Goal: Communication & Community: Participate in discussion

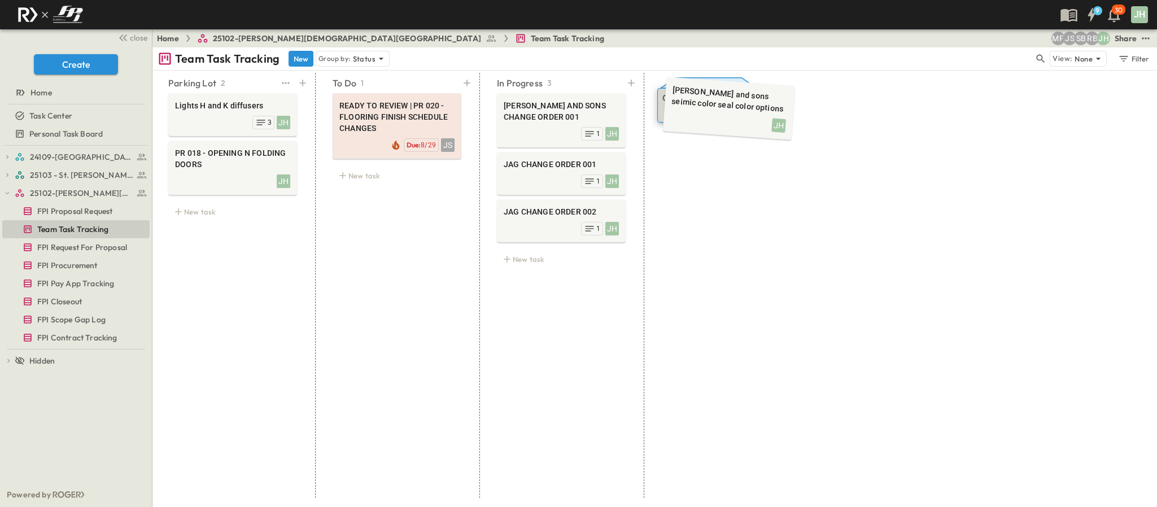
drag, startPoint x: 224, startPoint y: 123, endPoint x: 717, endPoint y: 104, distance: 493.3
click at [502, 256] on icon at bounding box center [506, 259] width 11 height 11
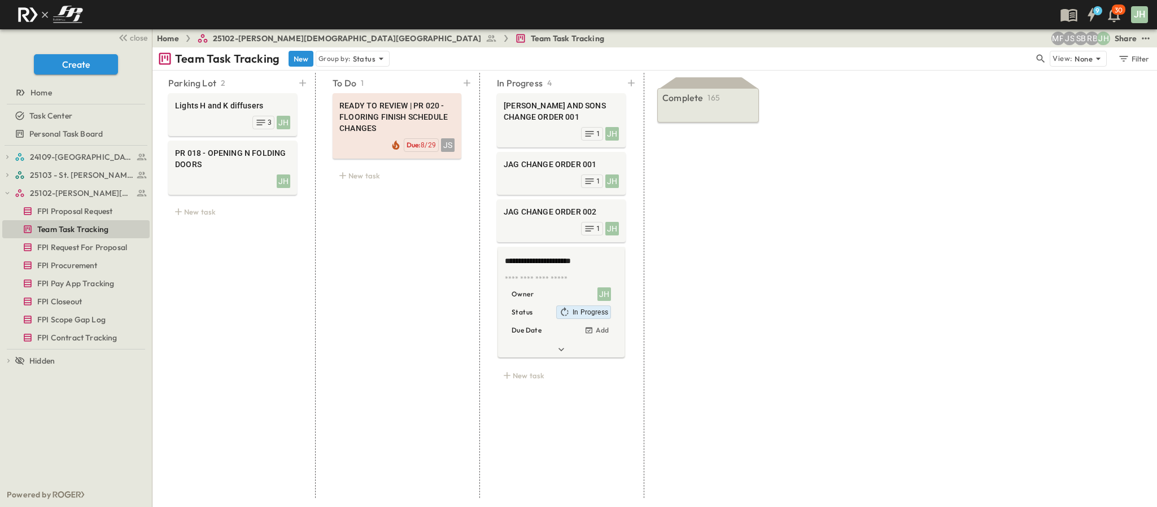
type textarea "**********"
click at [671, 276] on div "Complete 165 [PERSON_NAME] and sons seimic color seal color options JH READY TO…" at bounding box center [709, 285] width 123 height 425
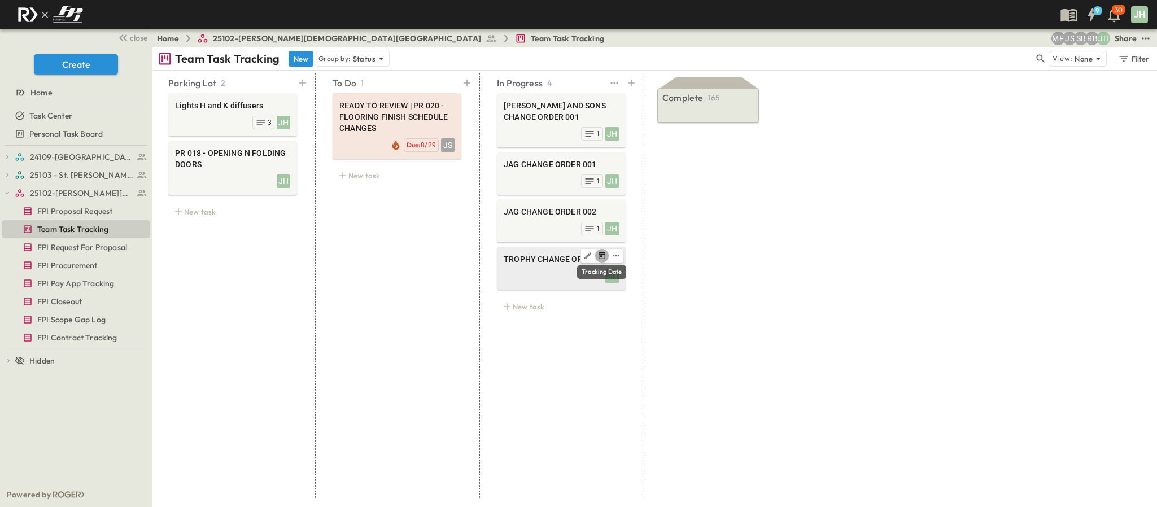
click at [595, 261] on button "Tracking Date Menu" at bounding box center [602, 256] width 14 height 14
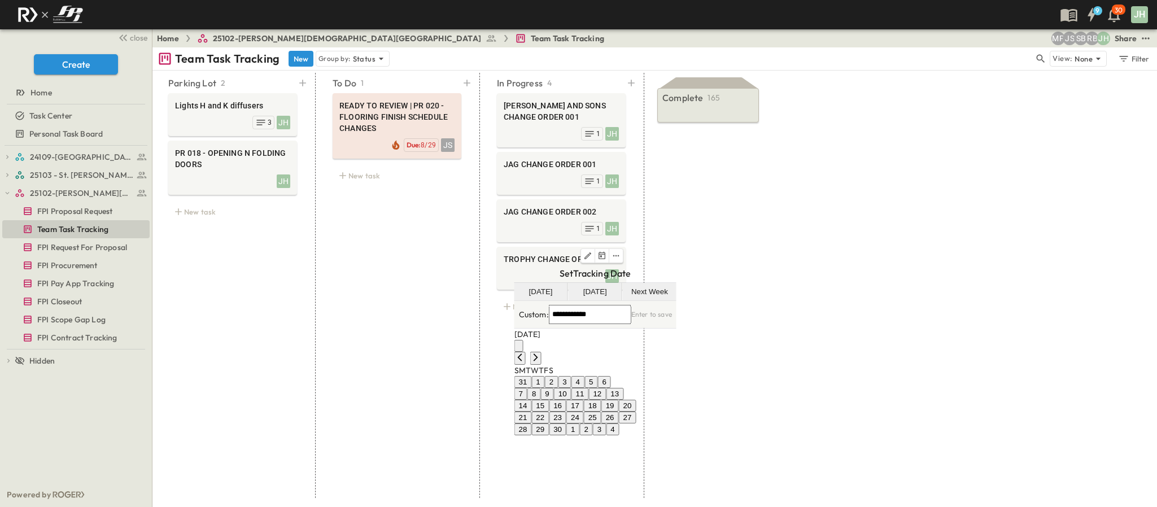
click at [793, 242] on div "Parking Lot 2 Lights H and K diffusers JH 3 PR 018 - OPENING N FOLDING DOORS JH…" at bounding box center [654, 289] width 1005 height 437
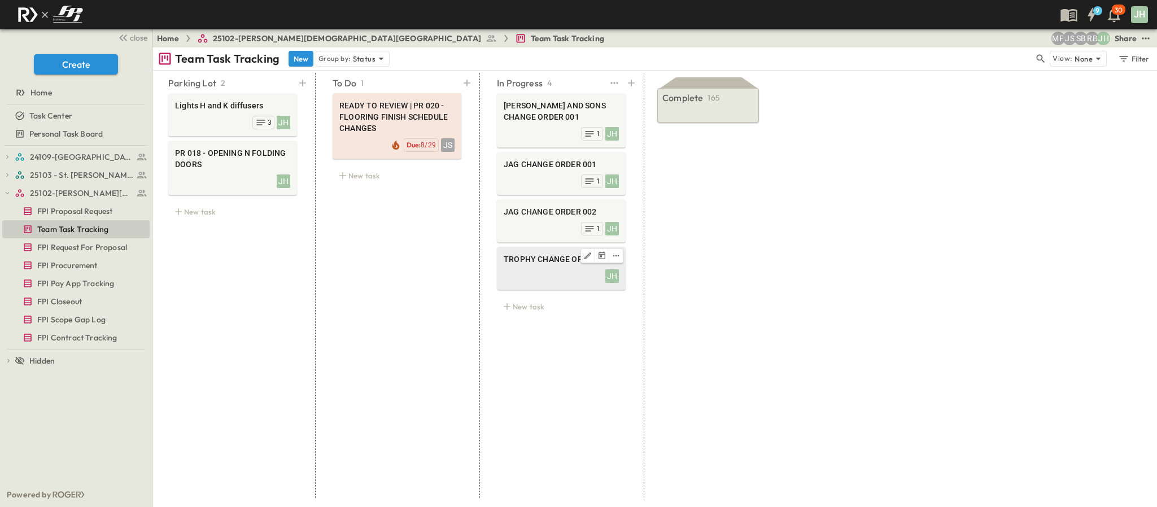
click at [532, 283] on div "JH" at bounding box center [561, 275] width 115 height 16
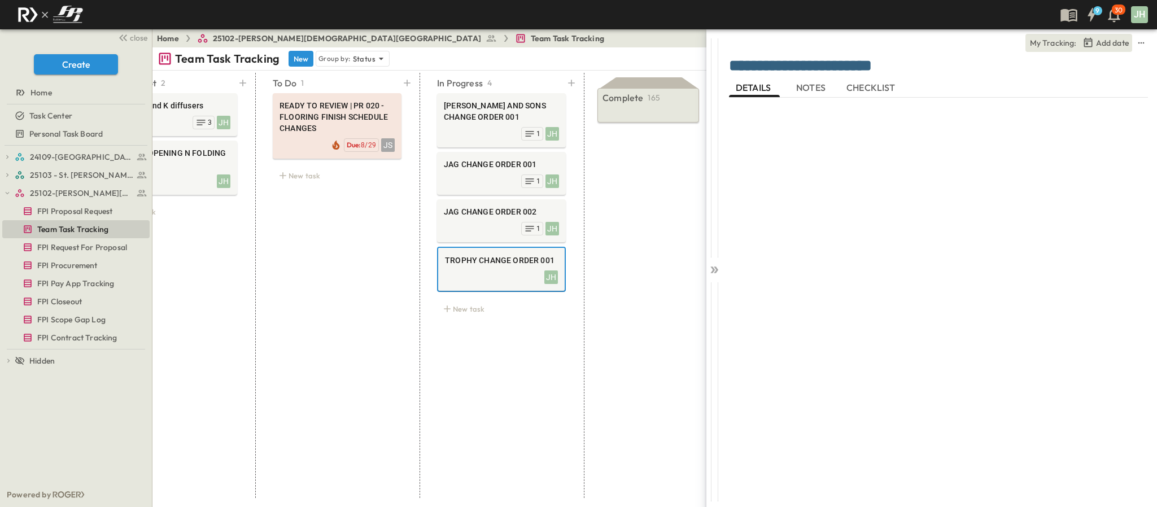
scroll to position [0, 61]
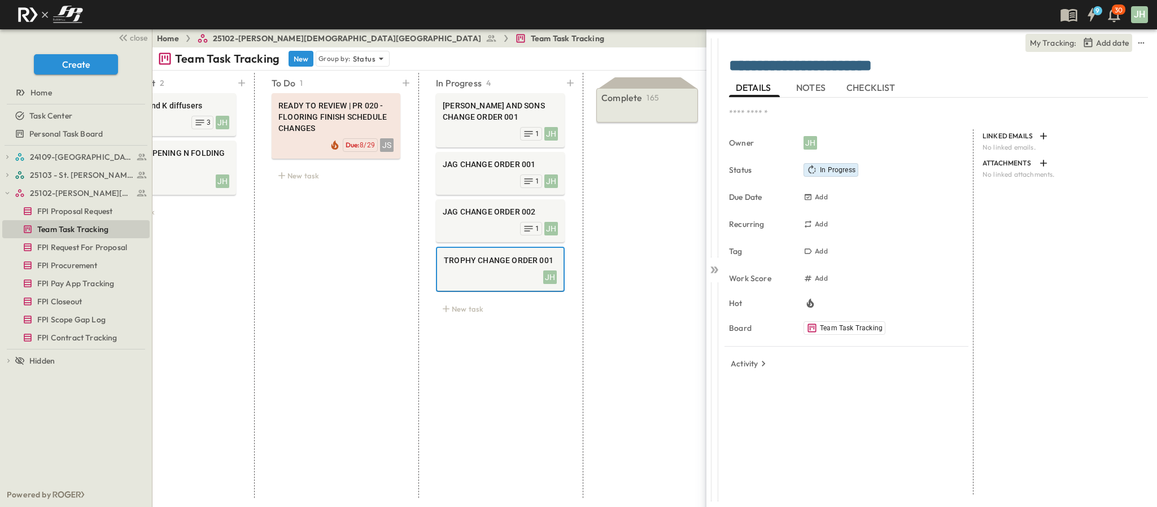
click at [813, 95] on button "NOTES" at bounding box center [812, 88] width 51 height 18
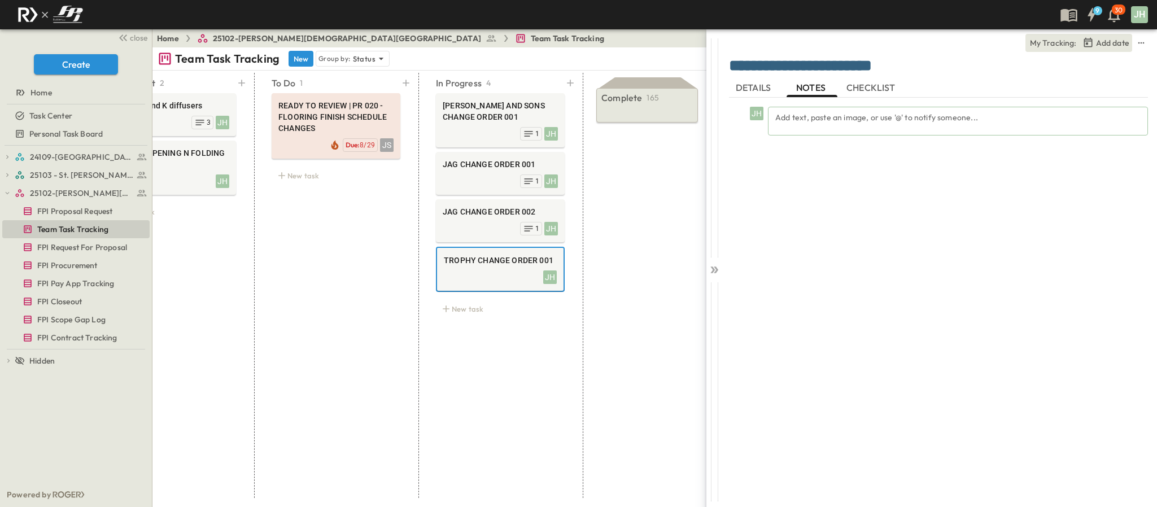
click at [821, 114] on div "Add text, paste an image, or use '@' to notify someone..." at bounding box center [958, 121] width 380 height 29
click at [1138, 174] on circle at bounding box center [1134, 176] width 14 height 14
click at [723, 271] on div "**********" at bounding box center [939, 267] width 435 height 477
click at [720, 268] on div at bounding box center [714, 267] width 16 height 477
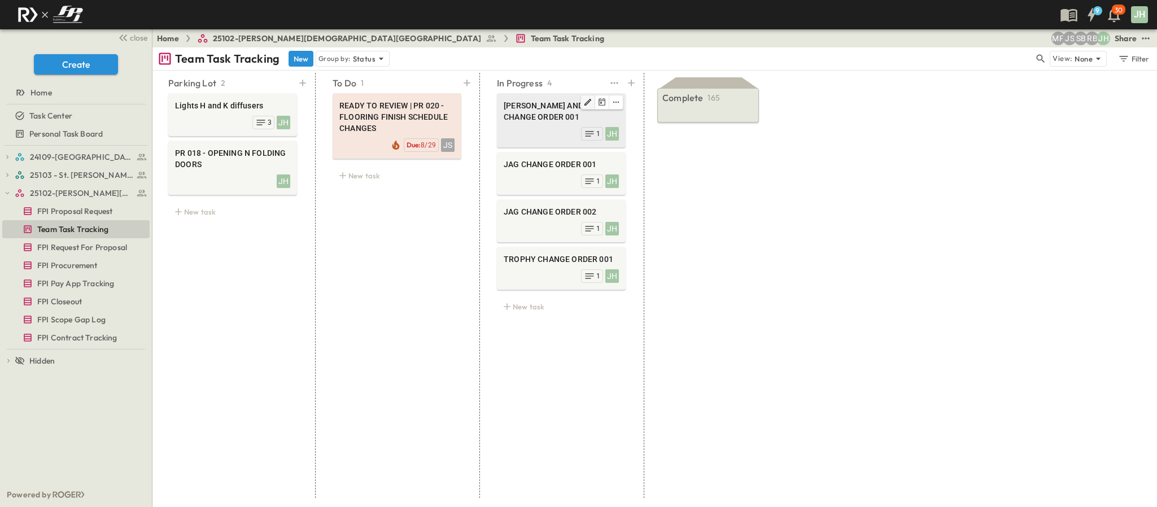
click at [583, 103] on icon "Edit" at bounding box center [587, 102] width 9 height 9
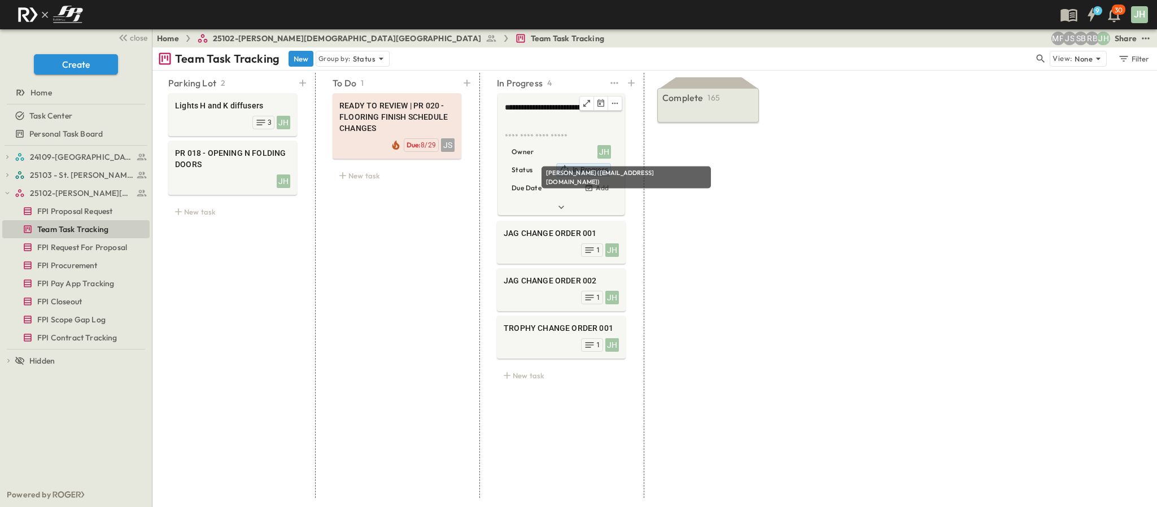
click at [607, 153] on div "JH" at bounding box center [604, 152] width 14 height 14
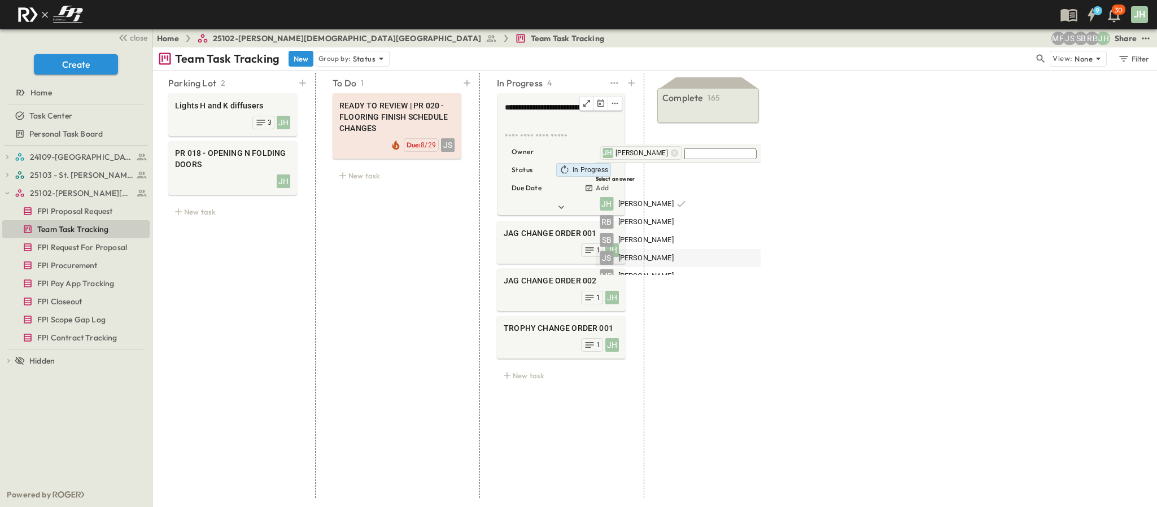
click at [652, 253] on span "[PERSON_NAME]" at bounding box center [645, 258] width 55 height 11
click at [655, 155] on icon at bounding box center [658, 152] width 7 height 7
click at [742, 322] on div "Complete 165 [PERSON_NAME] and sons seimic color seal color options JH READY TO…" at bounding box center [709, 285] width 123 height 425
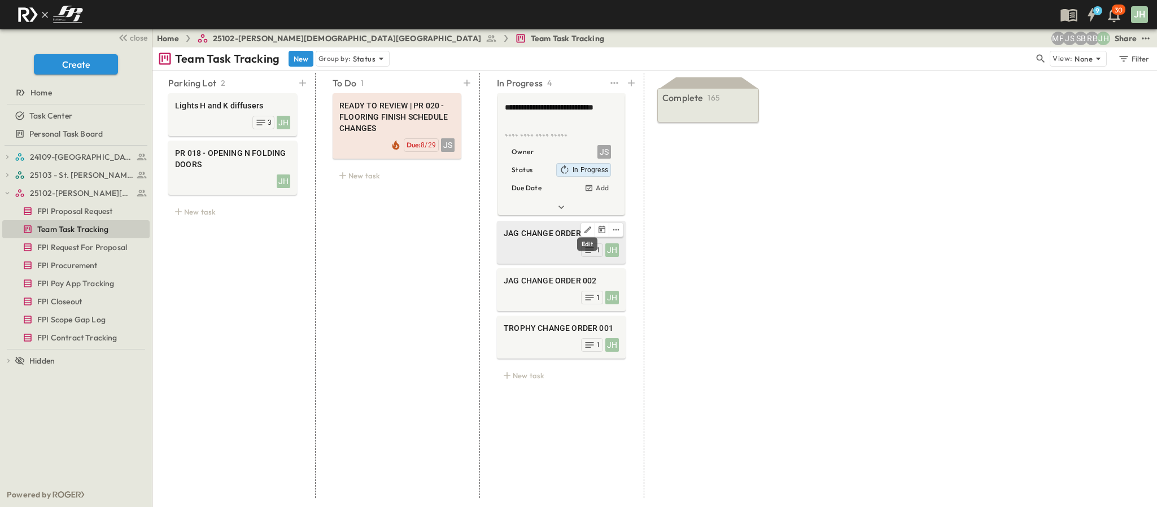
click at [590, 225] on icon "Edit" at bounding box center [587, 229] width 9 height 9
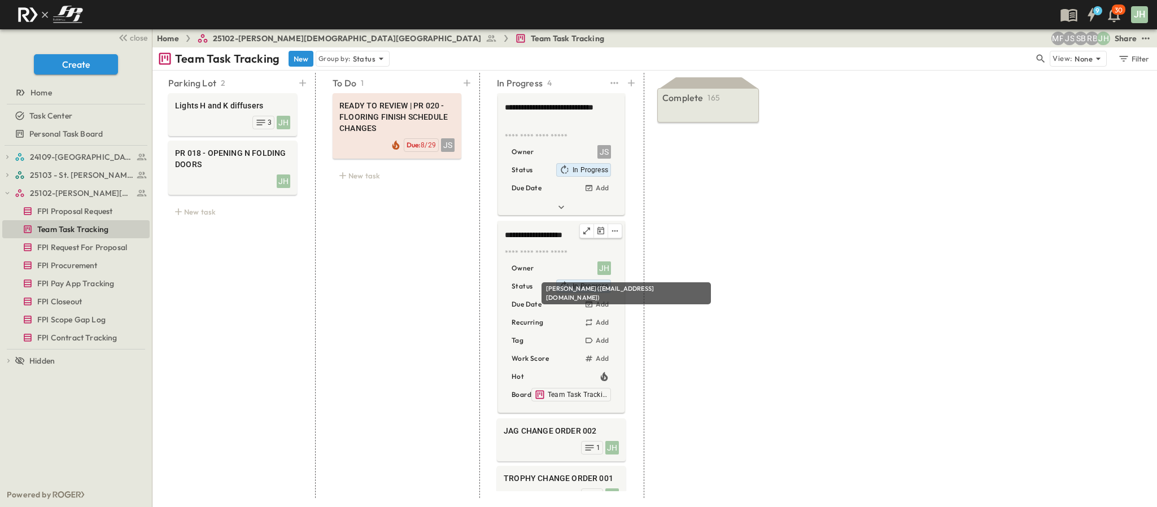
click at [605, 263] on div "JH" at bounding box center [604, 268] width 14 height 14
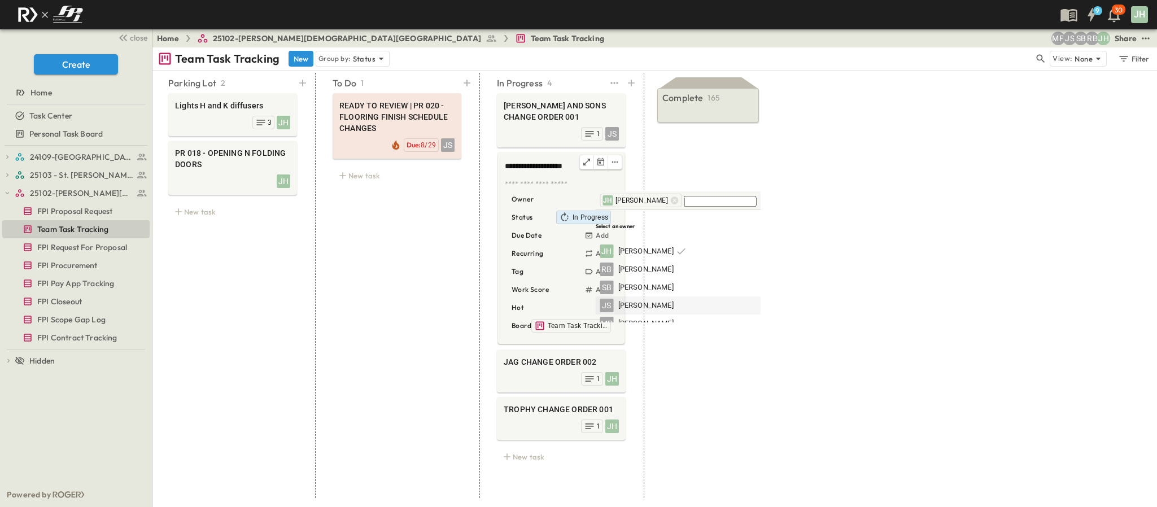
click at [640, 300] on span "[PERSON_NAME]" at bounding box center [645, 305] width 55 height 11
click at [655, 203] on icon at bounding box center [658, 200] width 7 height 7
drag, startPoint x: 680, startPoint y: 334, endPoint x: 673, endPoint y: 334, distance: 7.3
click at [682, 334] on div "Complete 165 [PERSON_NAME] and sons seimic color seal color options JH READY TO…" at bounding box center [709, 285] width 123 height 425
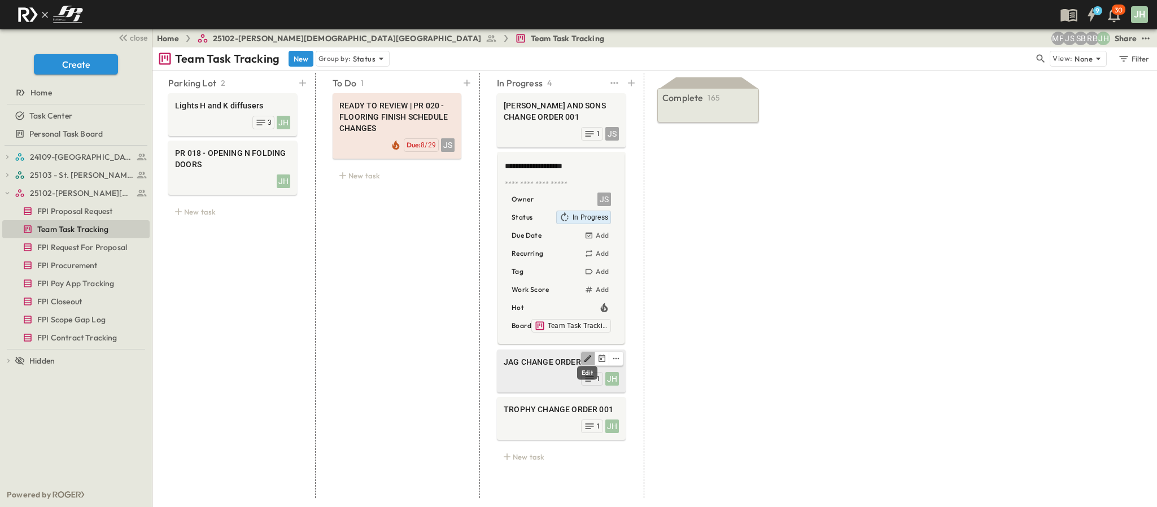
click at [585, 356] on icon "Edit" at bounding box center [587, 358] width 9 height 9
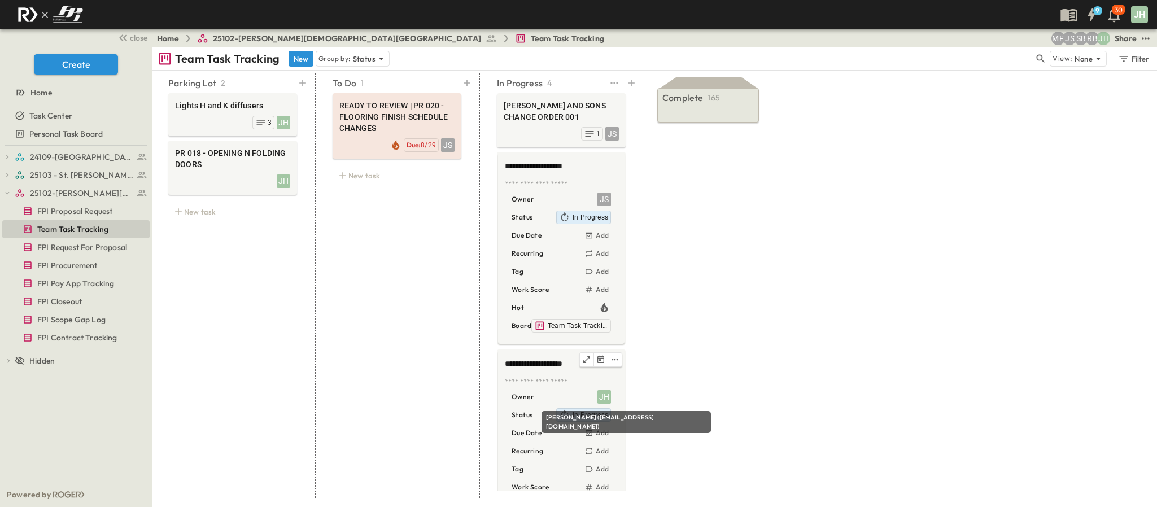
click at [601, 402] on div "JH" at bounding box center [604, 397] width 14 height 14
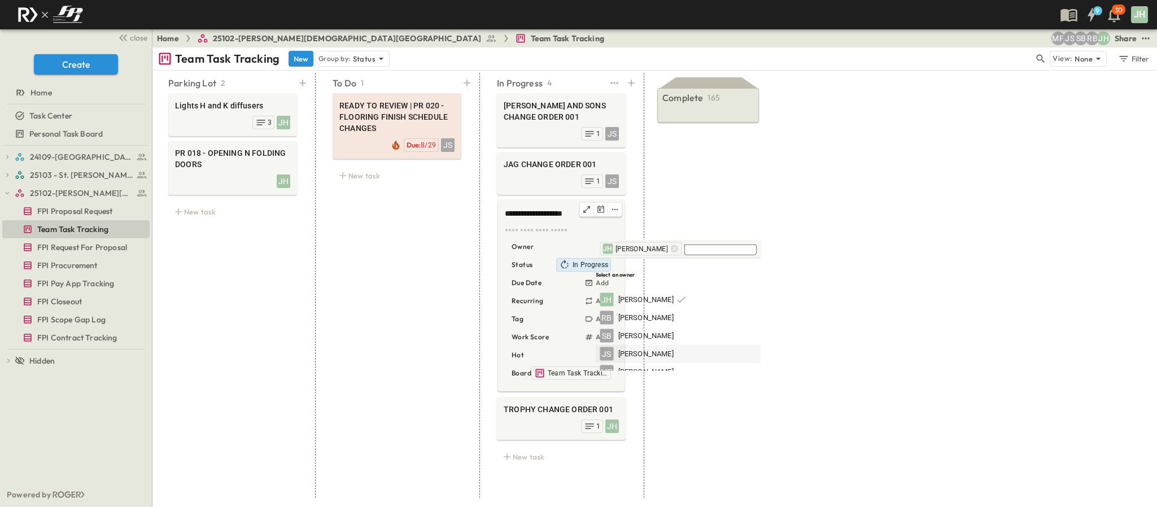
click at [639, 348] on span "[PERSON_NAME]" at bounding box center [645, 353] width 55 height 11
drag, startPoint x: 682, startPoint y: 399, endPoint x: 639, endPoint y: 407, distance: 43.6
click at [683, 399] on div "Complete 165 [PERSON_NAME] and sons seimic color seal color options JH READY TO…" at bounding box center [709, 285] width 123 height 425
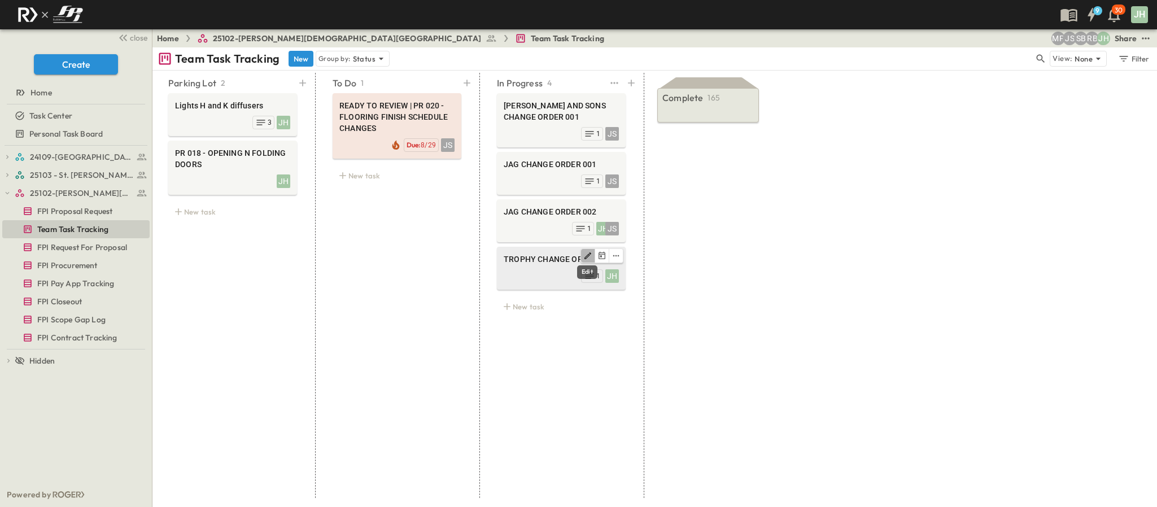
click at [588, 260] on icon "Edit" at bounding box center [587, 255] width 9 height 9
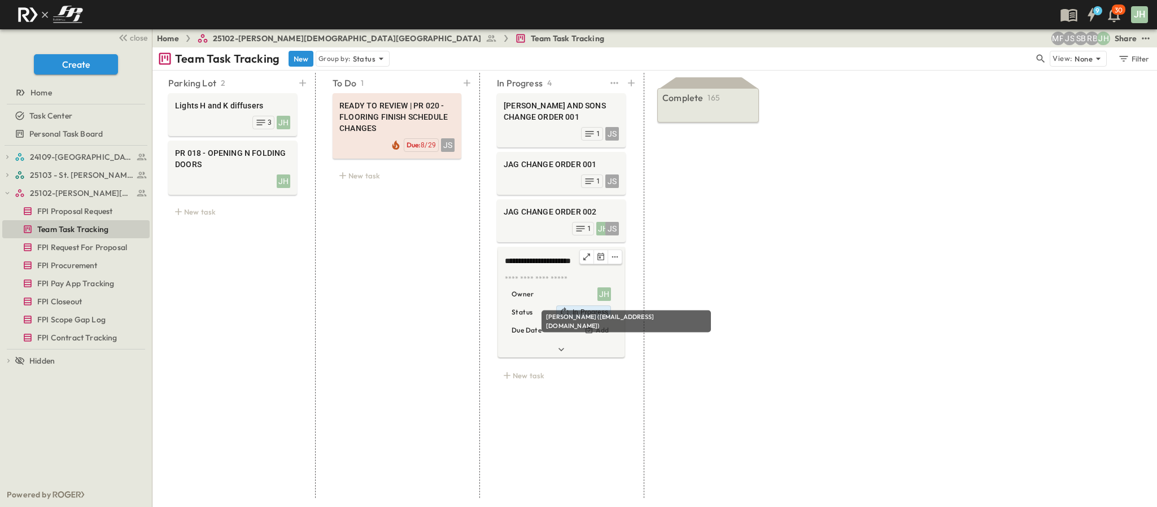
click at [604, 294] on div "JH" at bounding box center [604, 294] width 14 height 14
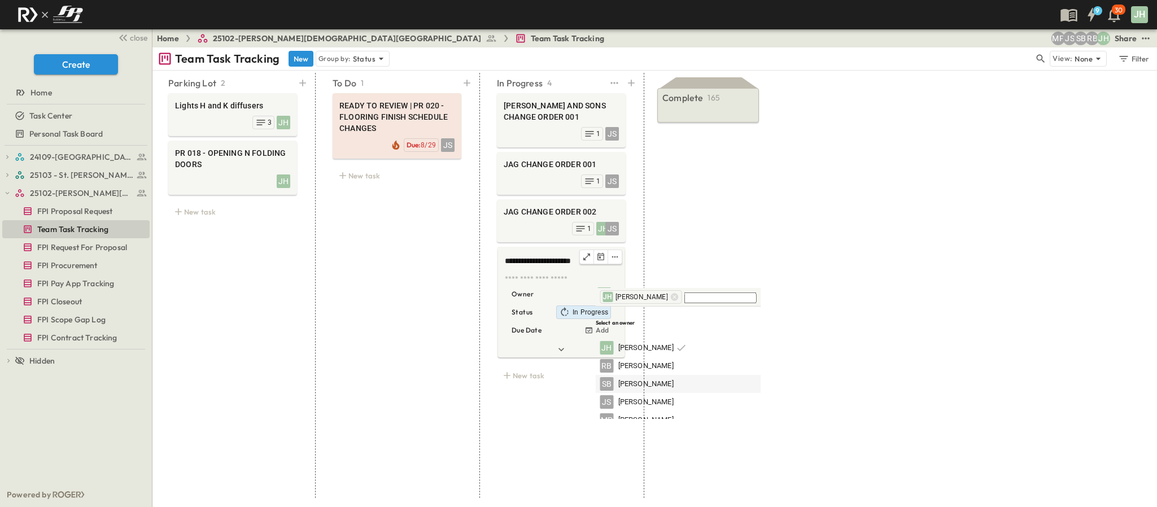
drag, startPoint x: 638, startPoint y: 386, endPoint x: 639, endPoint y: 370, distance: 16.4
click at [639, 397] on span "[PERSON_NAME]" at bounding box center [645, 402] width 55 height 11
click at [690, 248] on div "Complete 165 [PERSON_NAME] and sons seimic color seal color options JH READY TO…" at bounding box center [709, 285] width 123 height 425
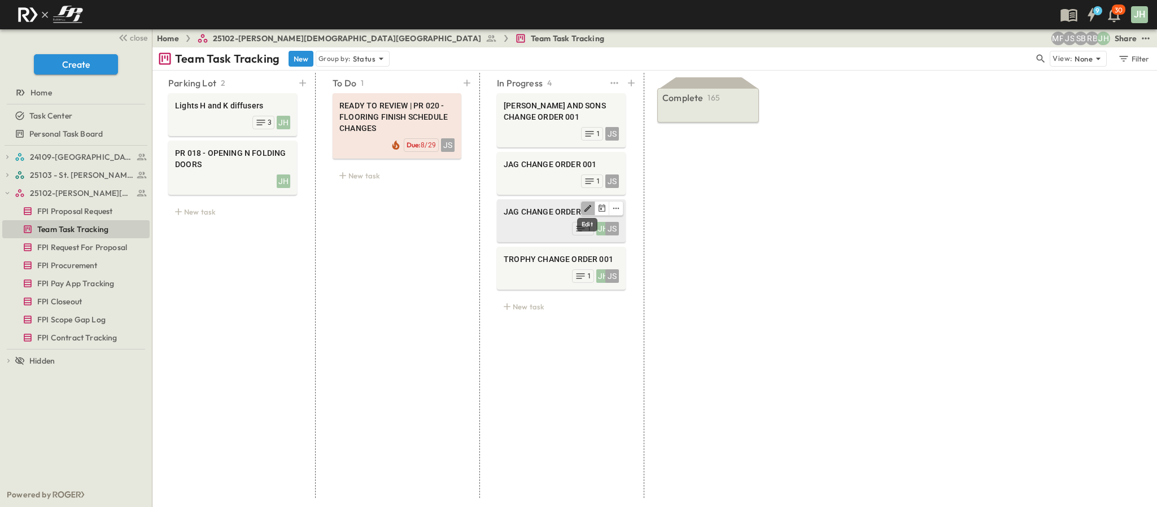
click at [588, 207] on icon "Edit" at bounding box center [587, 208] width 7 height 7
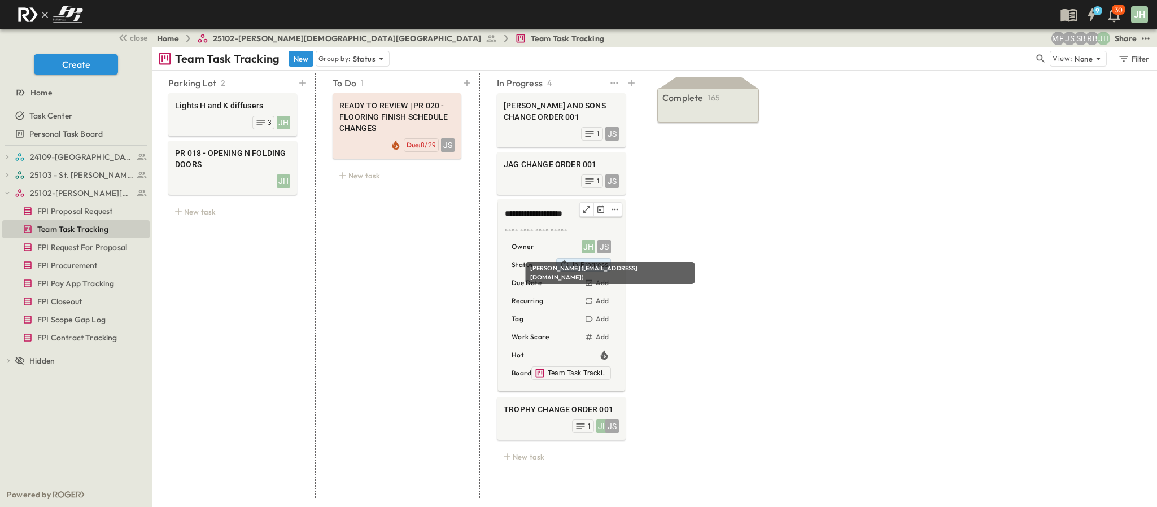
click at [592, 246] on div "JH" at bounding box center [589, 247] width 14 height 14
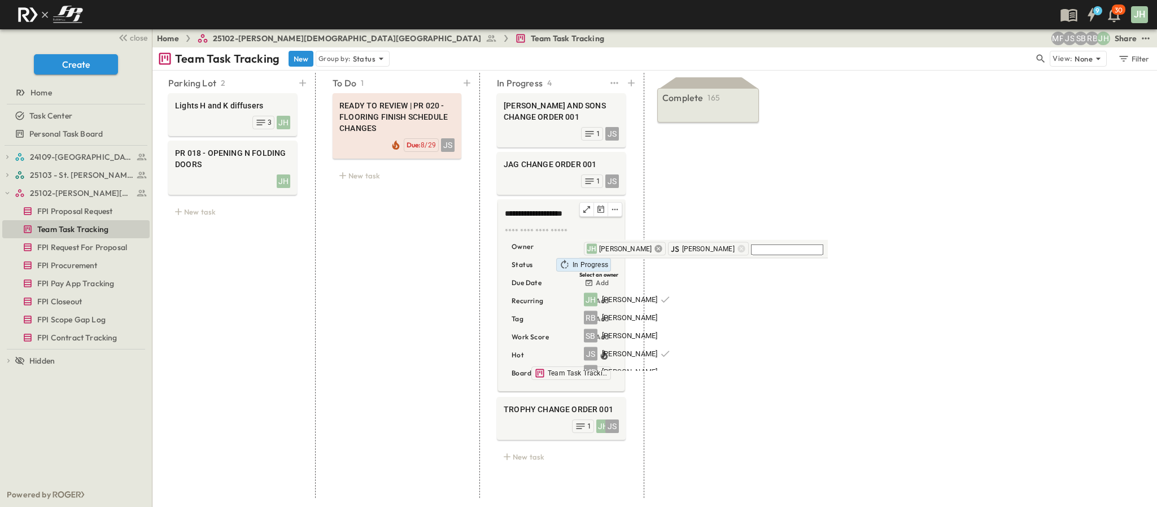
click at [655, 248] on icon at bounding box center [658, 248] width 7 height 7
click at [670, 219] on div "Complete 165 [PERSON_NAME] and sons seimic color seal color options JH READY TO…" at bounding box center [709, 285] width 123 height 425
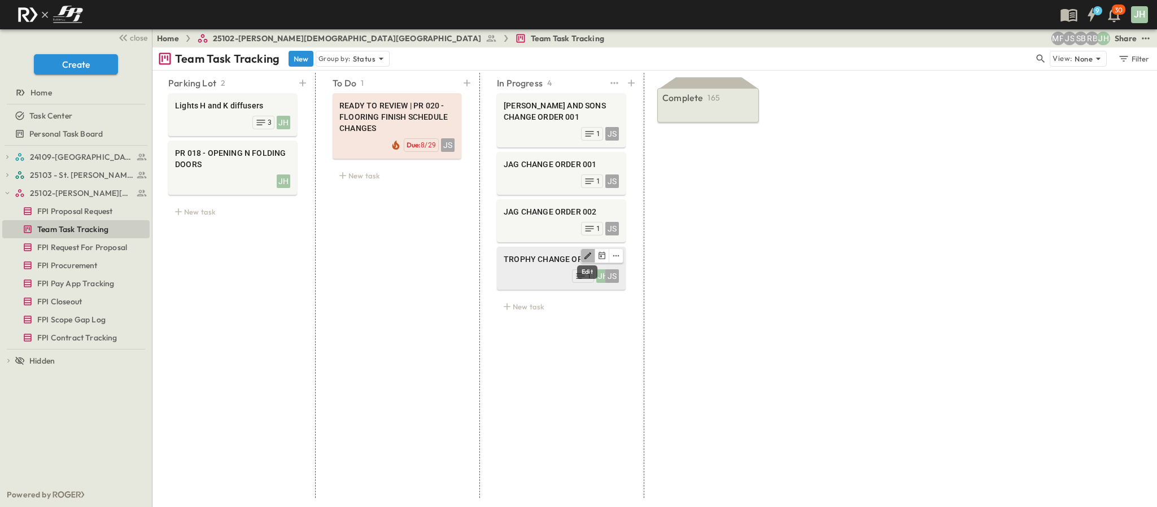
click at [590, 256] on icon "Edit" at bounding box center [587, 255] width 9 height 9
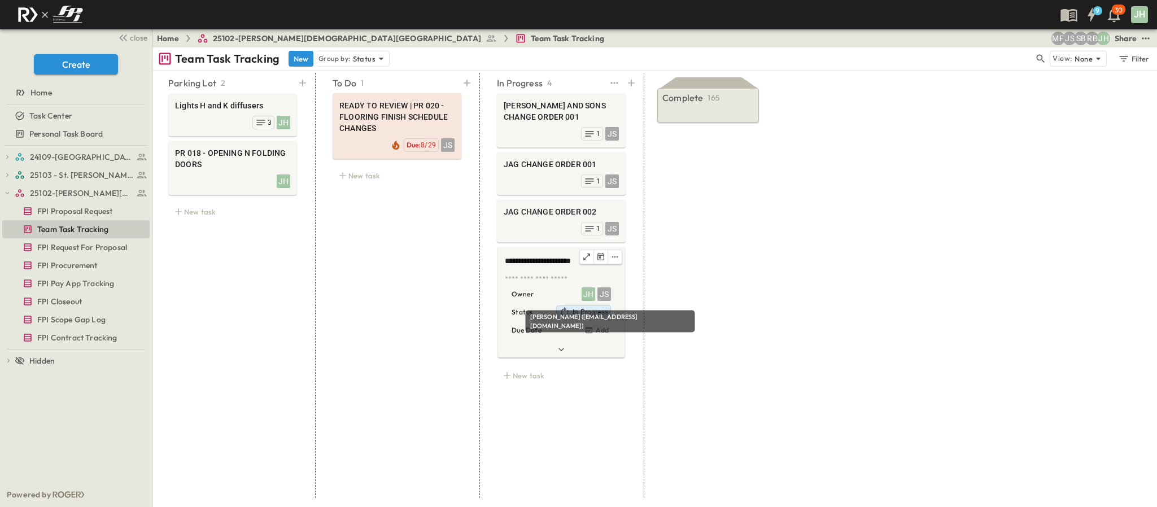
click at [593, 294] on div "JH" at bounding box center [589, 294] width 14 height 14
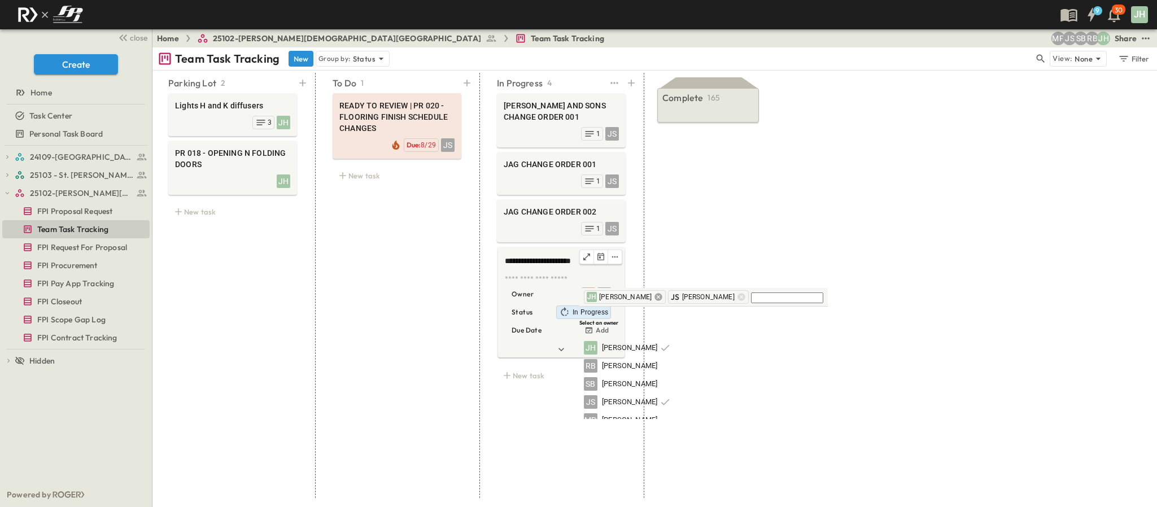
click at [655, 295] on icon at bounding box center [658, 296] width 7 height 7
click at [680, 250] on div "Complete 165 [PERSON_NAME] and sons seimic color seal color options JH READY TO…" at bounding box center [709, 285] width 123 height 425
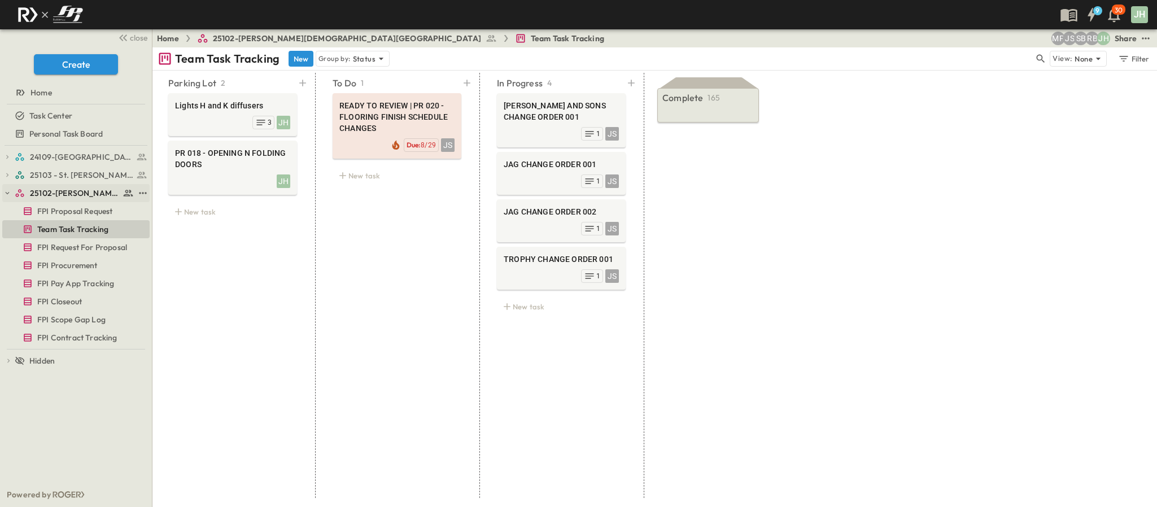
click at [12, 190] on button "button" at bounding box center [7, 193] width 10 height 10
